Goal: Task Accomplishment & Management: Use online tool/utility

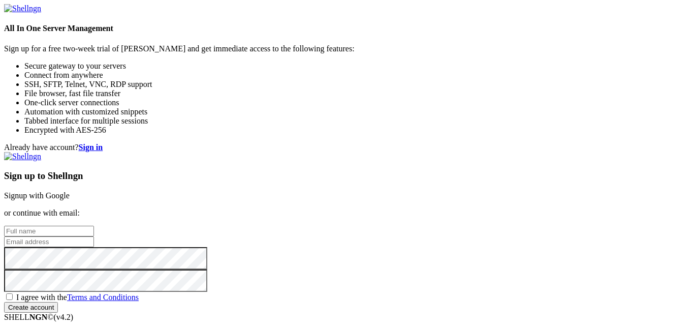
click at [70, 191] on link "Signup with Google" at bounding box center [37, 195] width 66 height 9
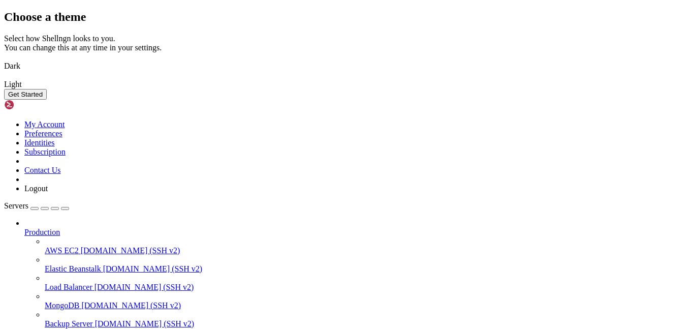
click at [4, 59] on img at bounding box center [4, 59] width 0 height 0
click at [47, 100] on button "Get Started" at bounding box center [25, 94] width 43 height 11
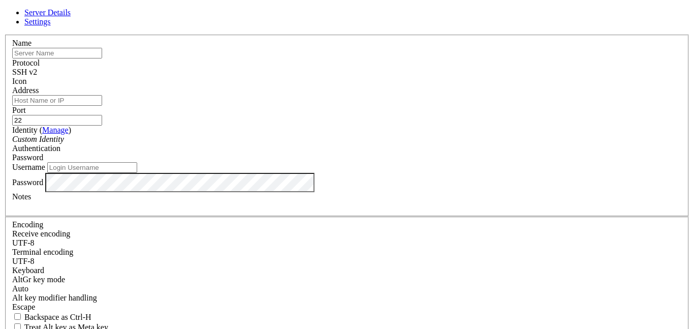
click at [102, 58] on input "text" at bounding box center [57, 53] width 90 height 11
type input "[PERSON_NAME]"
click at [102, 106] on input "Address" at bounding box center [57, 100] width 90 height 11
paste input "[TECHNICAL_ID]"
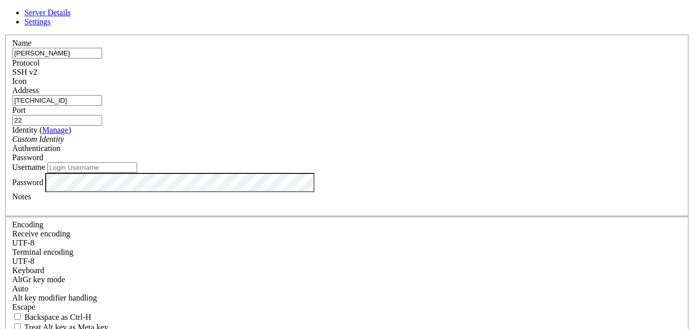
type input "[TECHNICAL_ID]"
click at [64, 143] on icon "Custom Identity" at bounding box center [38, 139] width 52 height 9
click at [69, 129] on link "Manage" at bounding box center [55, 130] width 26 height 9
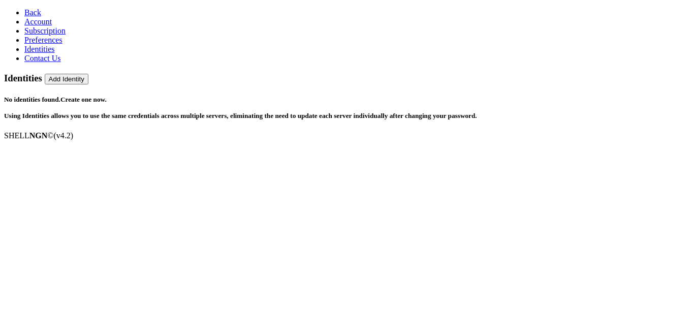
click at [88, 74] on button "Add Identity" at bounding box center [67, 79] width 44 height 11
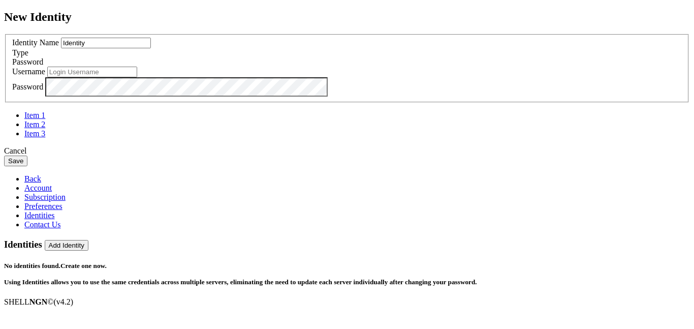
drag, startPoint x: 344, startPoint y: 125, endPoint x: 170, endPoint y: 128, distance: 174.3
click at [170, 128] on div "New Identity Identity Name Identity Type Password Username Password" at bounding box center [347, 88] width 686 height 156
type input "p"
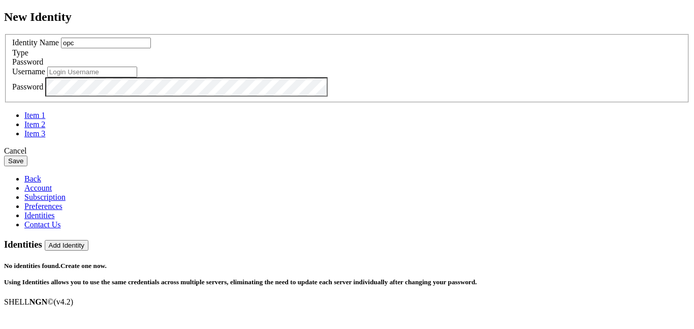
type input "opc"
click at [137, 77] on input "text" at bounding box center [92, 72] width 90 height 11
drag, startPoint x: 253, startPoint y: 126, endPoint x: 193, endPoint y: 143, distance: 62.7
click at [193, 143] on div "New Identity Identity Name opc Type Password Username Password" at bounding box center [347, 88] width 686 height 156
click at [137, 77] on input "text" at bounding box center [92, 72] width 90 height 11
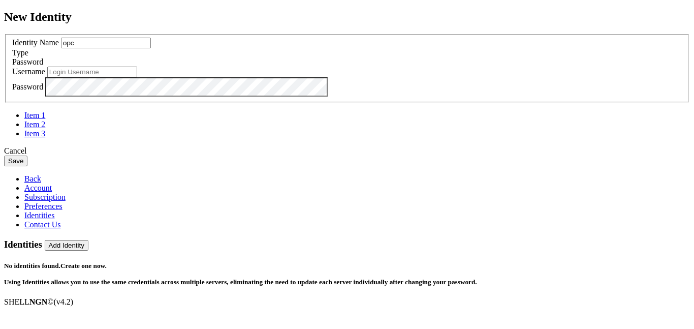
paste input "opc"
type input "opc"
click at [430, 67] on div "Password" at bounding box center [347, 61] width 670 height 9
click at [467, 166] on div "Cancel Save" at bounding box center [347, 156] width 686 height 20
click at [27, 166] on button "Save" at bounding box center [15, 160] width 23 height 11
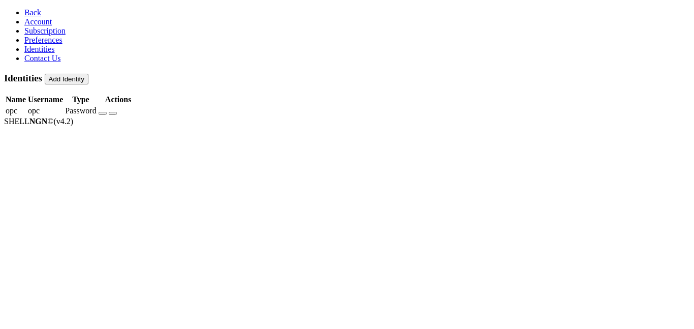
click at [42, 26] on span "Account" at bounding box center [37, 21] width 27 height 9
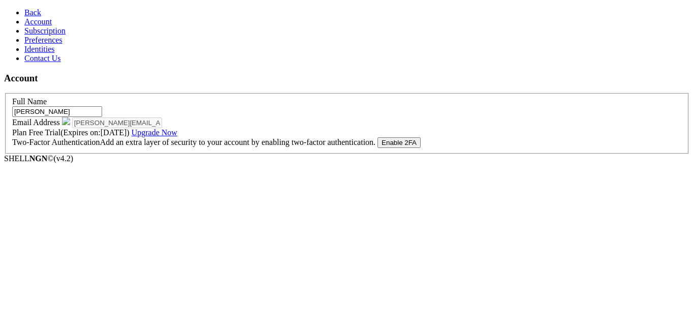
click at [55, 44] on link "Preferences" at bounding box center [43, 40] width 38 height 9
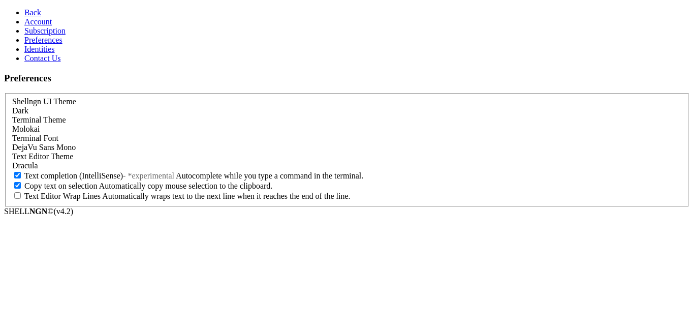
click at [47, 35] on span "Subscription" at bounding box center [44, 30] width 41 height 9
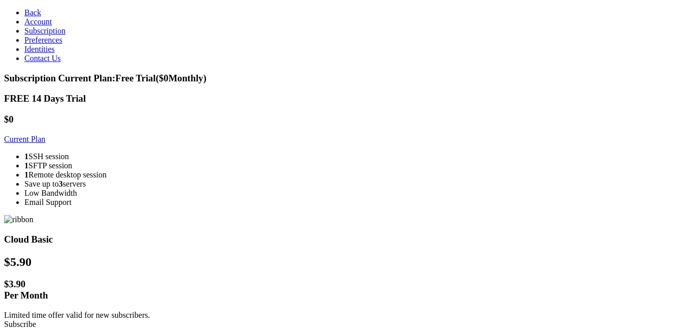
click at [55, 53] on link "Identities" at bounding box center [39, 49] width 30 height 9
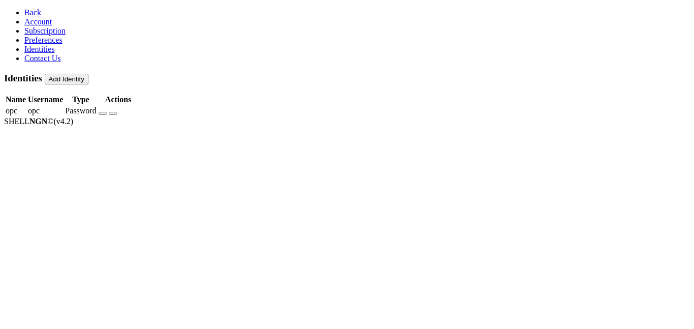
click at [49, 62] on link "Contact Us" at bounding box center [42, 58] width 37 height 9
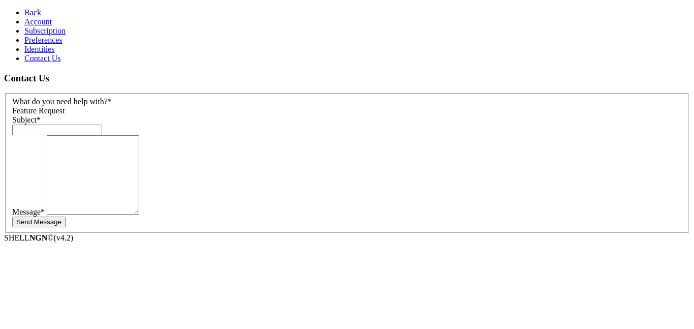
click at [43, 53] on link "Identities" at bounding box center [39, 49] width 30 height 9
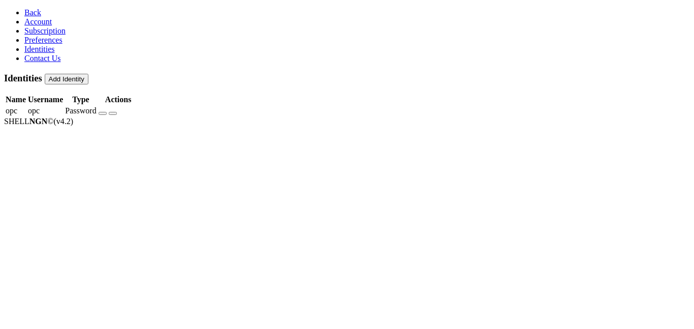
click at [26, 8] on span "Back" at bounding box center [32, 12] width 17 height 9
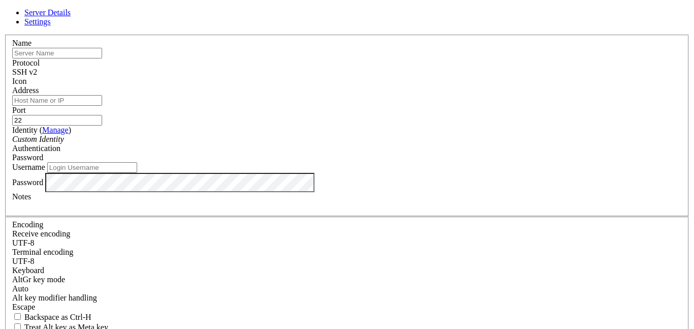
click at [102, 58] on input "text" at bounding box center [57, 53] width 90 height 11
type input "[PERSON_NAME]"
click at [102, 106] on input "Address" at bounding box center [57, 100] width 90 height 11
type input "[TECHNICAL_ID]"
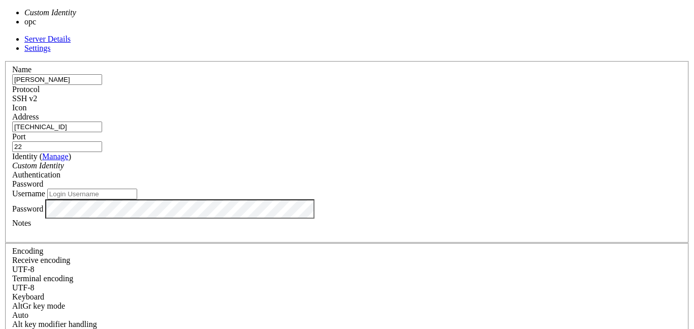
type input "opc"
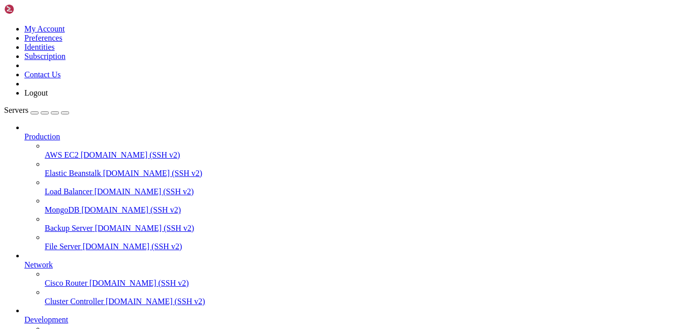
scroll to position [81, 0]
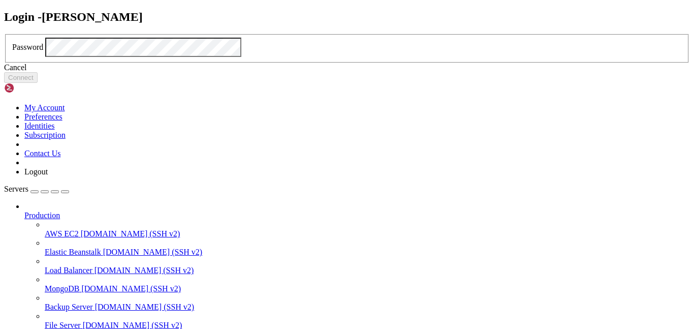
click at [361, 72] on div "Cancel" at bounding box center [347, 67] width 686 height 9
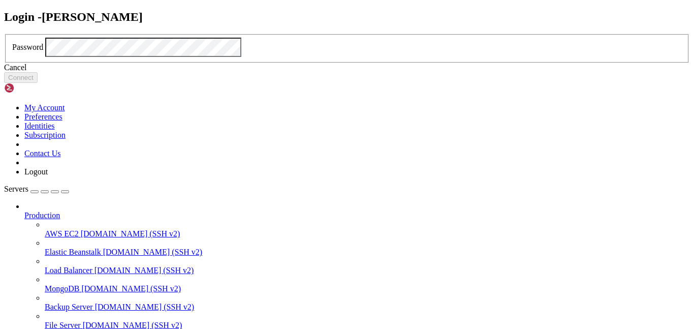
click at [4, 34] on icon at bounding box center [4, 34] width 0 height 0
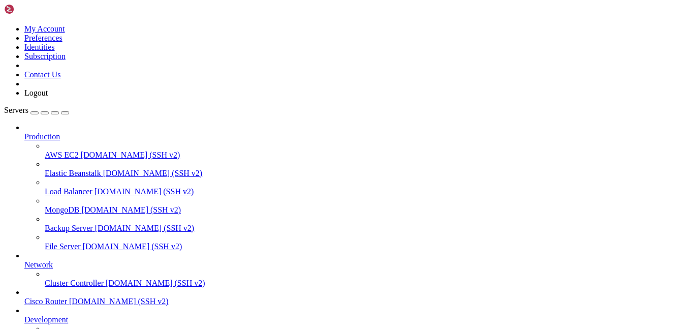
click at [4, 24] on link at bounding box center [4, 24] width 0 height 0
click at [65, 33] on link "My Account" at bounding box center [44, 28] width 41 height 9
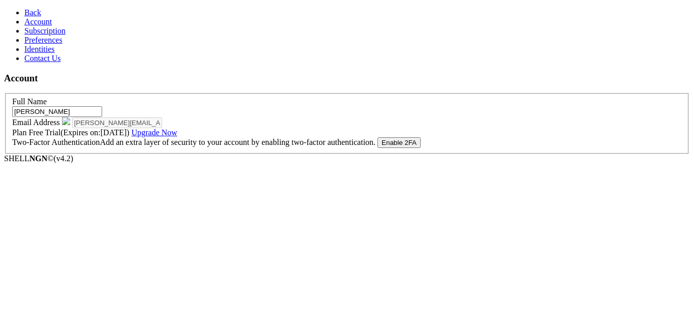
click at [49, 53] on link "Identities" at bounding box center [39, 49] width 30 height 9
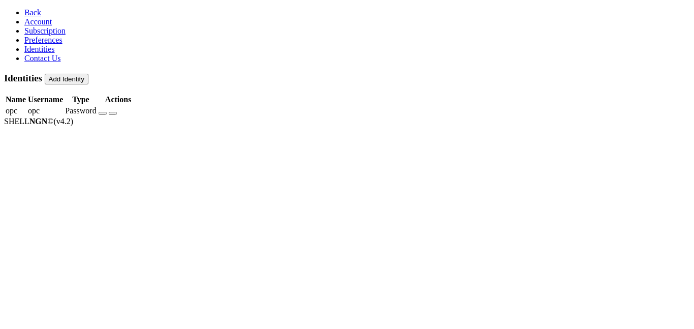
click at [107, 112] on button "button" at bounding box center [103, 113] width 8 height 3
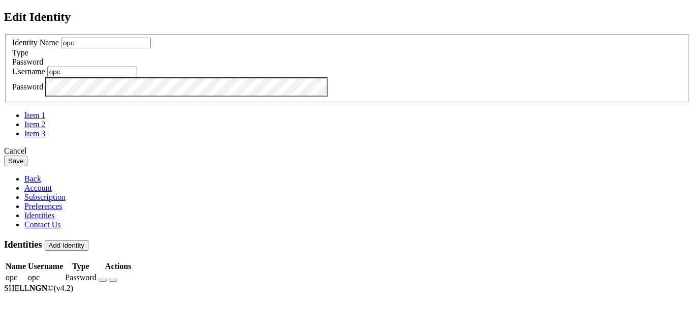
click at [418, 67] on div "Type Password" at bounding box center [347, 57] width 670 height 18
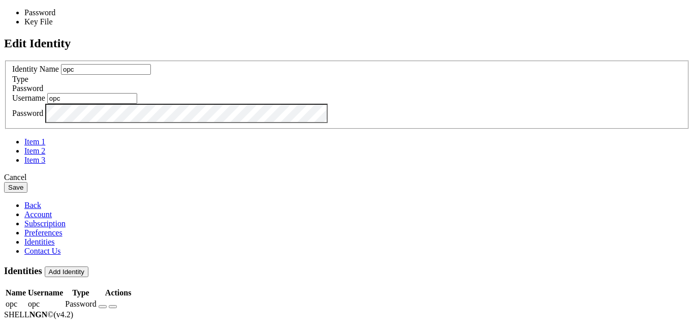
click at [43, 92] on span "Password" at bounding box center [27, 88] width 31 height 9
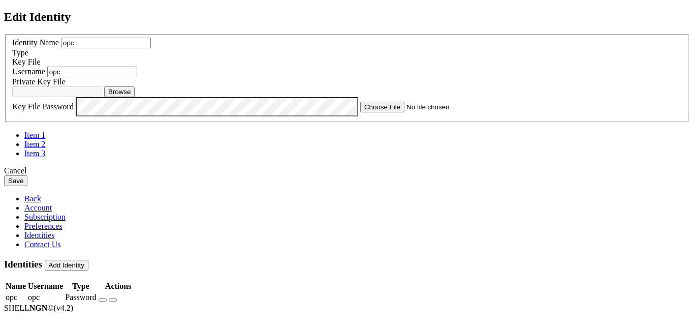
click at [135, 97] on button "Browse" at bounding box center [119, 91] width 30 height 11
type input "[DOMAIN_NAME]"
click at [27, 186] on button "Save" at bounding box center [15, 180] width 23 height 11
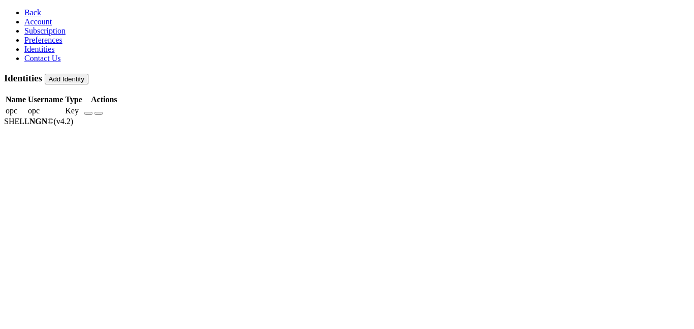
click at [24, 10] on span "Back" at bounding box center [32, 12] width 17 height 9
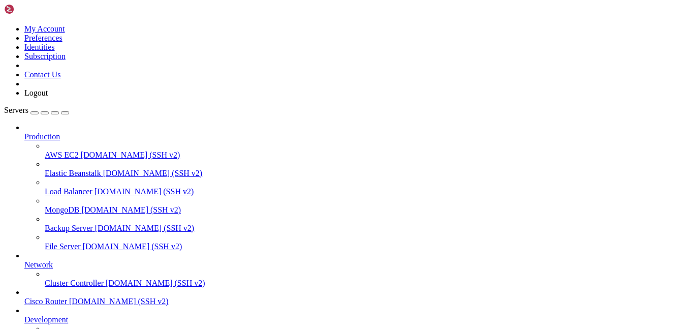
scroll to position [81, 0]
click at [4, 24] on link at bounding box center [4, 24] width 0 height 0
click at [55, 51] on link "Identities" at bounding box center [39, 47] width 30 height 9
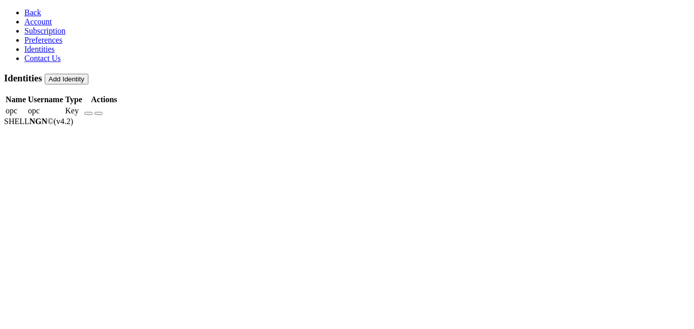
click at [92, 112] on button "button" at bounding box center [88, 113] width 8 height 3
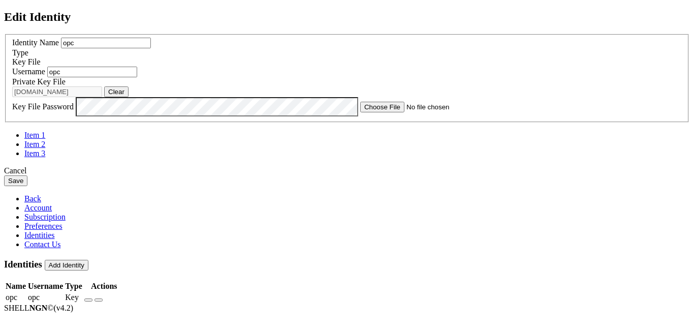
click at [129, 97] on button "Clear" at bounding box center [116, 91] width 24 height 11
click at [135, 97] on button "Browse" at bounding box center [119, 91] width 30 height 11
type input "ssh-key-2025-09-14 (1).key"
click at [27, 186] on button "Save" at bounding box center [15, 180] width 23 height 11
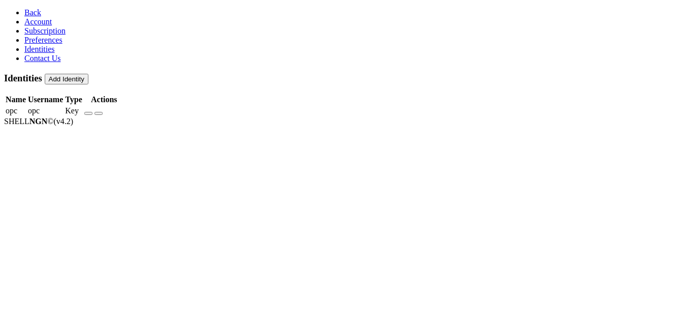
click at [24, 8] on link "Back" at bounding box center [32, 12] width 17 height 9
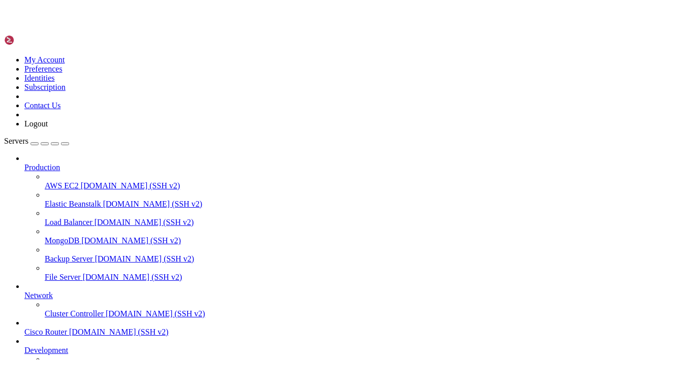
scroll to position [81, 0]
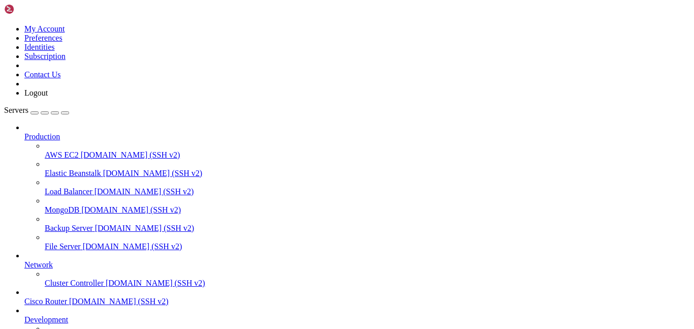
drag, startPoint x: 187, startPoint y: 34, endPoint x: 187, endPoint y: 71, distance: 37.6
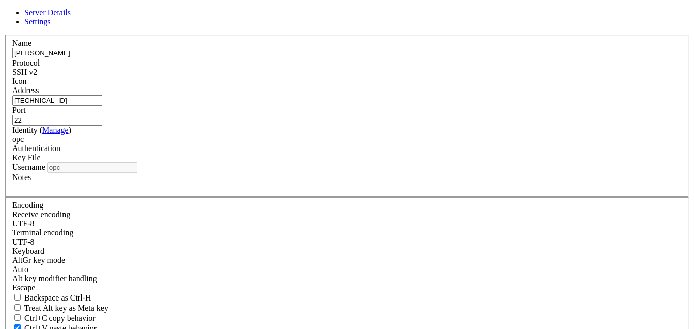
click at [102, 106] on input "[TECHNICAL_ID]" at bounding box center [57, 100] width 90 height 11
paste input "[TECHNICAL_ID]"
type input "[TECHNICAL_ID]"
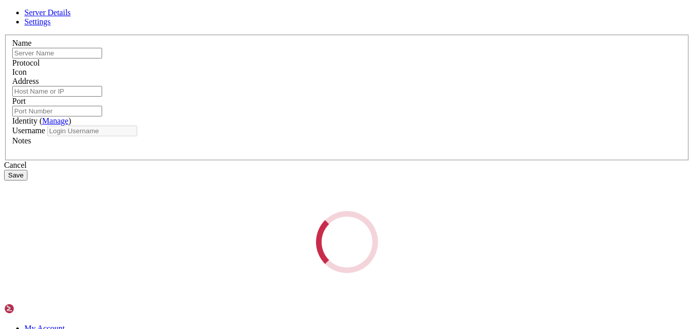
type input "[PERSON_NAME]"
type input "[TECHNICAL_ID]"
type input "22"
type input "opc"
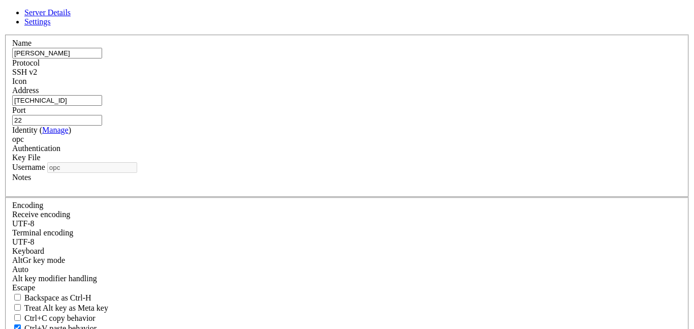
drag, startPoint x: 313, startPoint y: 127, endPoint x: 170, endPoint y: 122, distance: 142.9
click at [170, 122] on div "Server Details Settings Name [PERSON_NAME] Protocol SSH v2 Icon" at bounding box center [347, 208] width 686 height 400
type input "\"
click at [123, 223] on div "Server Details Settings Name [PERSON_NAME] Protocol SSH v2 Icon" at bounding box center [347, 208] width 686 height 400
click at [102, 106] on input "Address" at bounding box center [57, 100] width 90 height 11
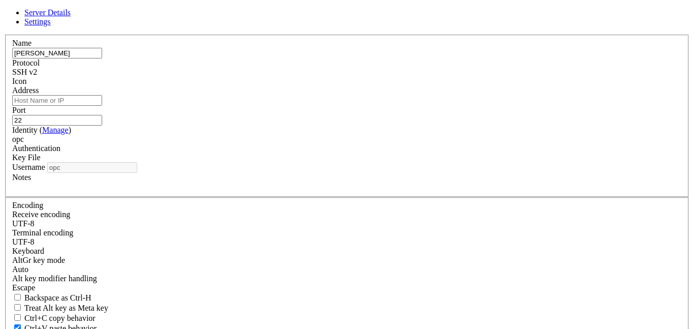
type input "[TECHNICAL_ID]"
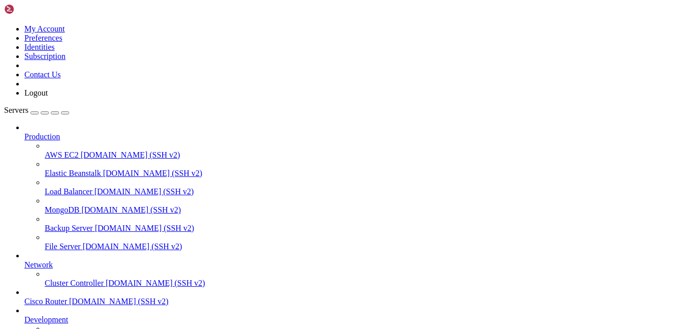
click at [4, 24] on icon at bounding box center [4, 24] width 0 height 0
click at [62, 42] on link "Preferences" at bounding box center [43, 38] width 38 height 9
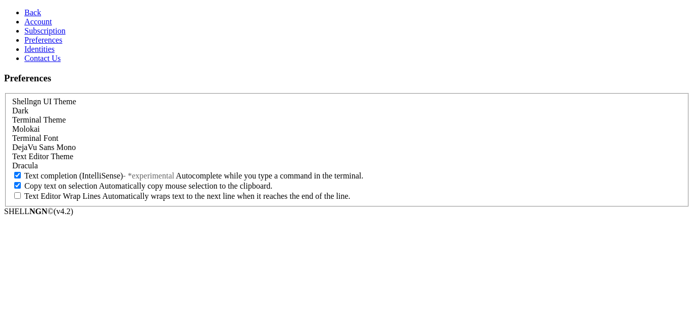
click at [55, 53] on link "Identities" at bounding box center [39, 49] width 30 height 9
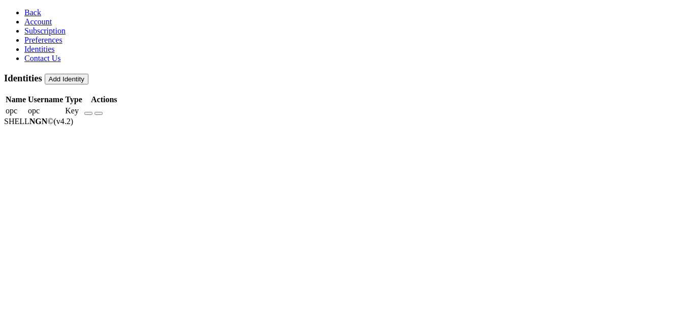
click at [88, 113] on icon "button" at bounding box center [88, 113] width 0 height 0
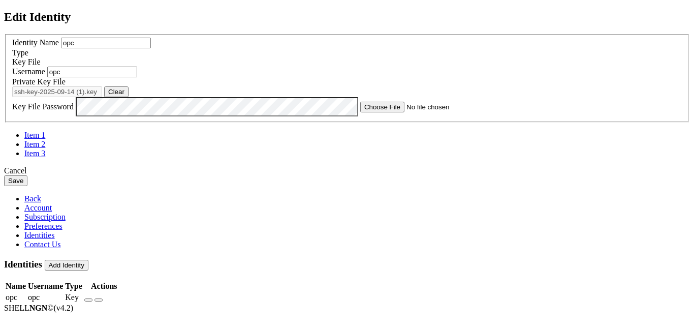
click at [129, 97] on button "Clear" at bounding box center [116, 91] width 24 height 11
click at [135, 97] on button "Browse" at bounding box center [119, 91] width 30 height 11
type input "ssh-key-2025-09-14.key"
click at [27, 186] on button "Save" at bounding box center [15, 180] width 23 height 11
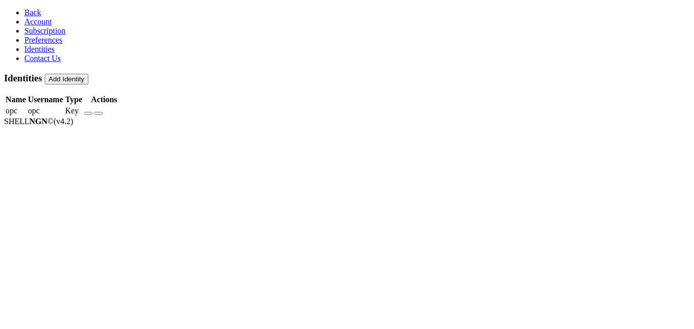
click at [33, 8] on link "Back" at bounding box center [32, 12] width 17 height 9
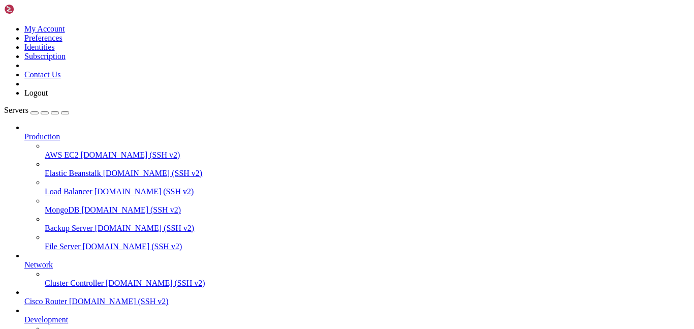
scroll to position [81, 0]
click at [119, 16] on div at bounding box center [347, 164] width 694 height 329
click at [4, 24] on icon at bounding box center [4, 24] width 0 height 0
click at [65, 33] on link "My Account" at bounding box center [44, 28] width 41 height 9
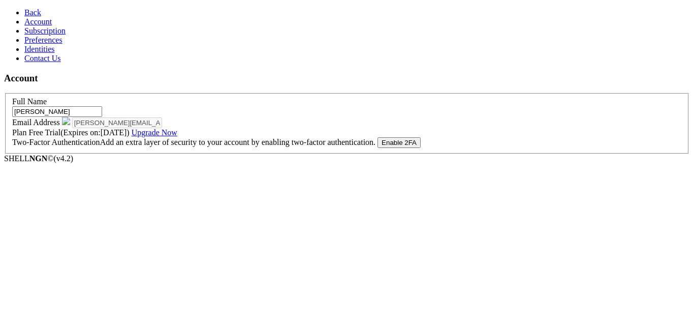
click at [50, 53] on link "Identities" at bounding box center [39, 49] width 30 height 9
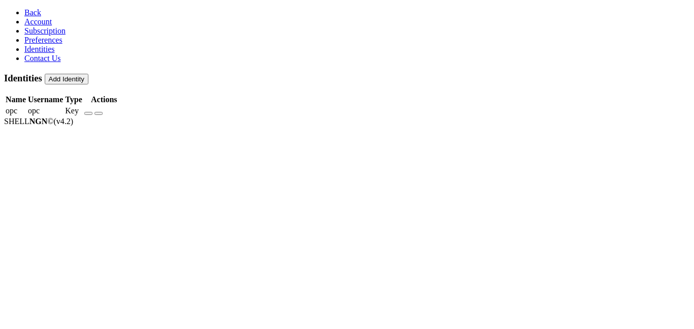
click at [88, 113] on icon "button" at bounding box center [88, 113] width 0 height 0
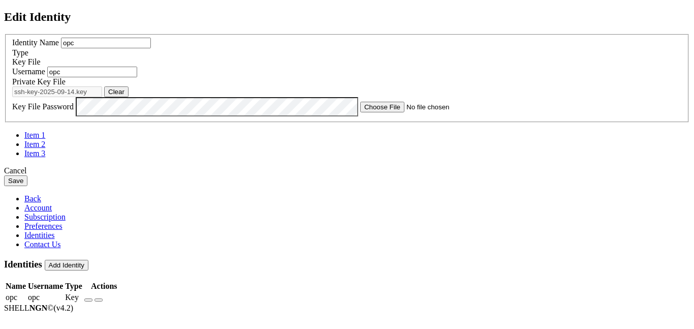
click at [129, 97] on button "Clear" at bounding box center [116, 91] width 24 height 11
click at [135, 97] on button "Browse" at bounding box center [119, 91] width 30 height 11
type input "ssh-key-2025-09-14.key"
click at [27, 186] on button "Save" at bounding box center [15, 180] width 23 height 11
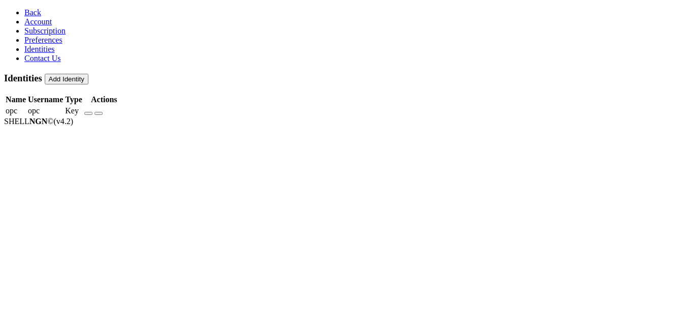
click at [24, 14] on span "Back" at bounding box center [32, 12] width 17 height 9
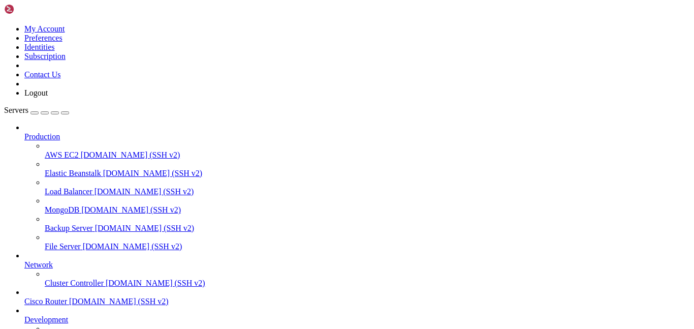
scroll to position [81, 0]
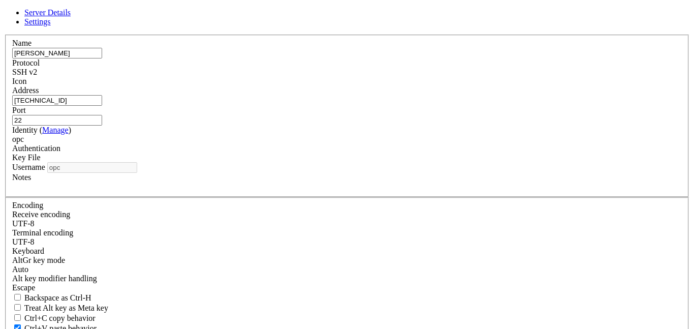
click at [102, 106] on input "[TECHNICAL_ID]" at bounding box center [57, 100] width 90 height 11
paste input "153.174.140"
type input "[TECHNICAL_ID]"
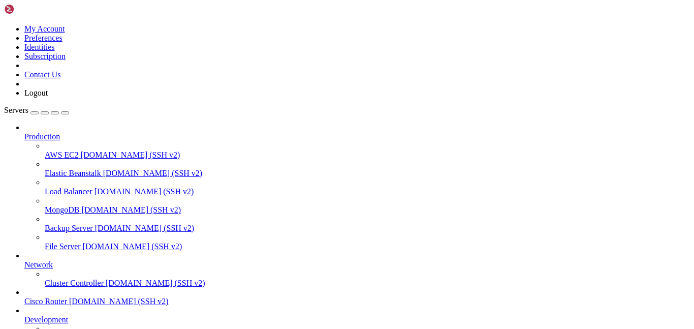
scroll to position [1, 0]
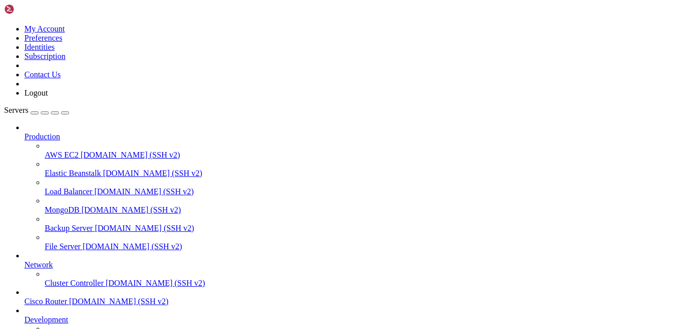
click at [214, 192] on div at bounding box center [347, 164] width 694 height 329
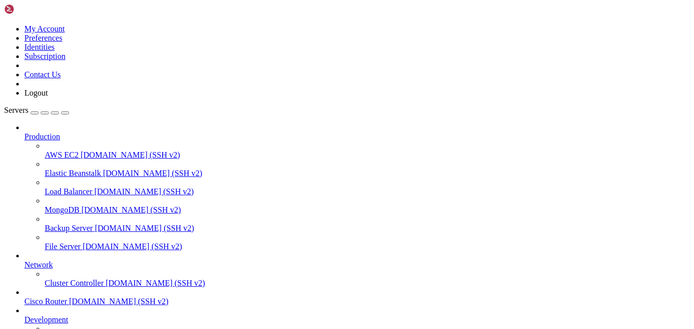
scroll to position [0, 0]
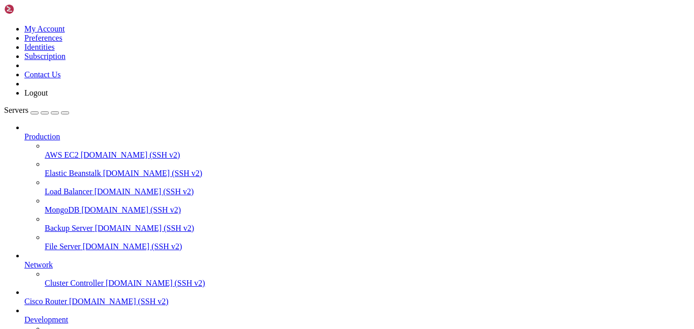
click at [4, 24] on link at bounding box center [4, 24] width 0 height 0
click at [55, 51] on link "Identities" at bounding box center [39, 47] width 30 height 9
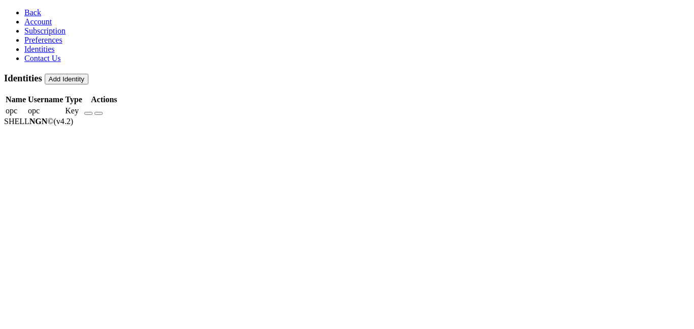
click at [92, 112] on button "button" at bounding box center [88, 113] width 8 height 3
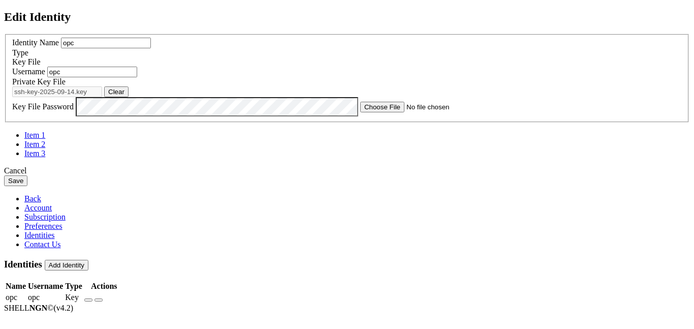
click at [129, 97] on button "Clear" at bounding box center [116, 91] width 24 height 11
click at [135, 97] on button "Browse" at bounding box center [119, 91] width 30 height 11
type input "ssh-key-2025-09-14.key"
click at [27, 186] on button "Save" at bounding box center [15, 180] width 23 height 11
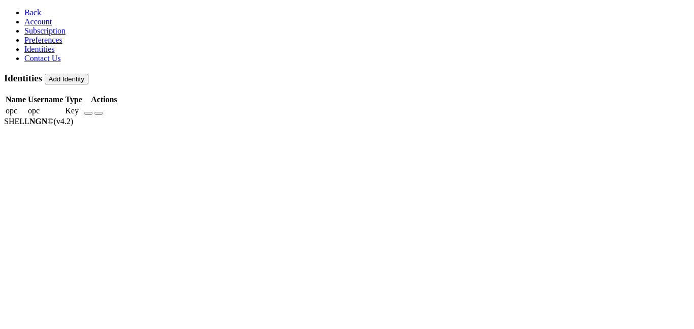
click at [24, 9] on span "Back" at bounding box center [32, 12] width 17 height 9
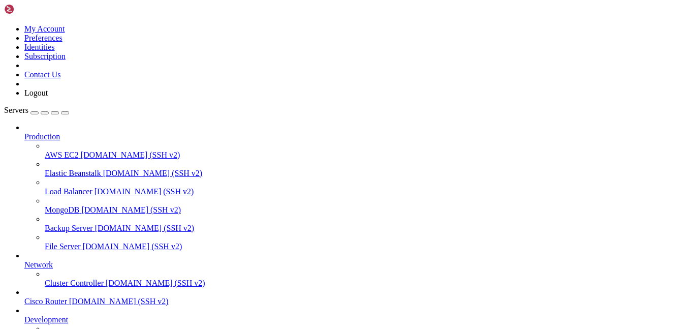
scroll to position [81, 0]
